Goal: Navigation & Orientation: Find specific page/section

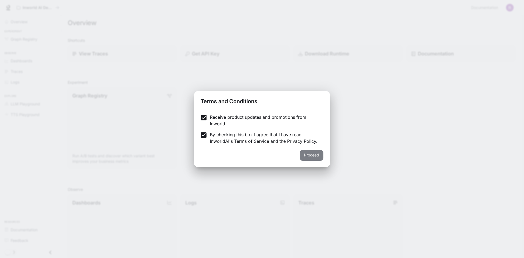
click at [317, 155] on button "Proceed" at bounding box center [311, 155] width 24 height 11
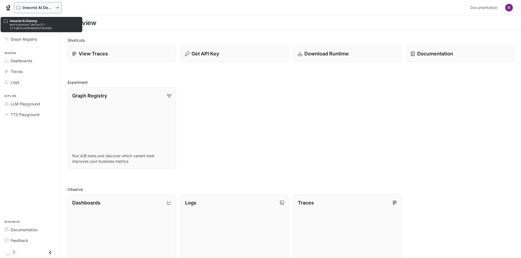
click at [33, 9] on p "Inworld AI Demos" at bounding box center [38, 7] width 31 height 5
click at [40, 11] on button "Inworld AI Demos" at bounding box center [37, 7] width 47 height 11
